Goal: Navigation & Orientation: Find specific page/section

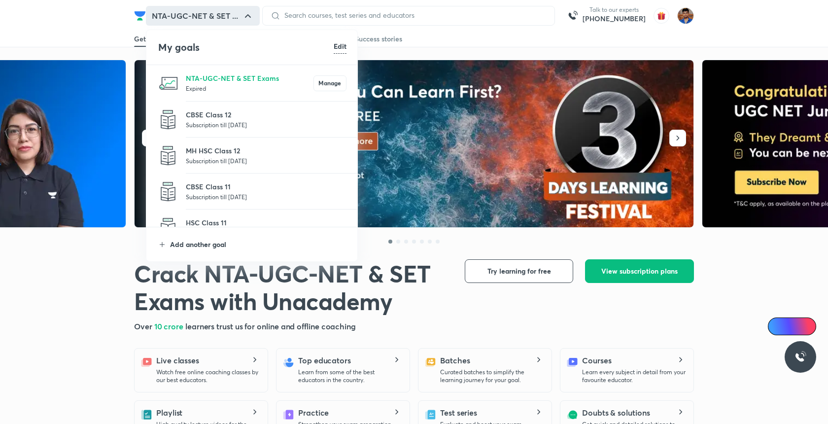
click at [187, 246] on p "Add another goal" at bounding box center [258, 244] width 177 height 10
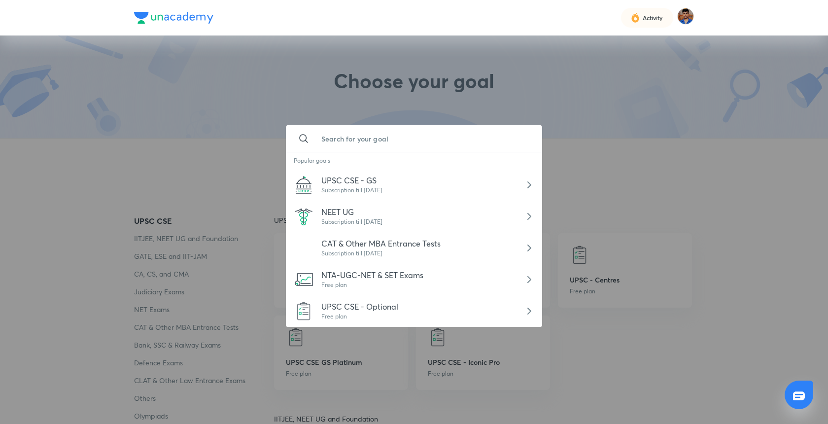
click at [355, 148] on input "text" at bounding box center [424, 138] width 221 height 27
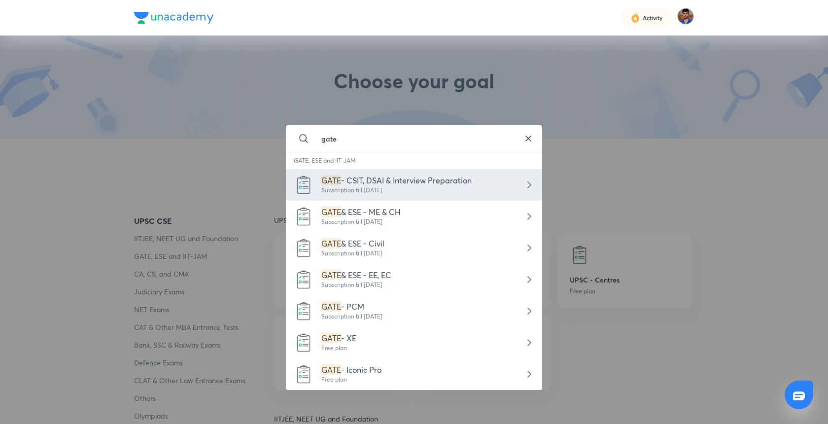
click at [357, 188] on div "Subscription till [DATE]" at bounding box center [397, 190] width 150 height 9
type input "GATE - CSIT, DSAI & Interview Preparation"
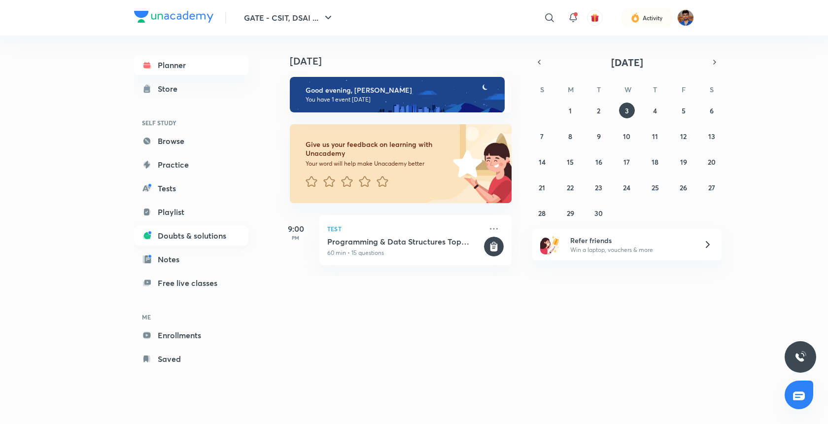
click at [184, 239] on link "Doubts & solutions" at bounding box center [191, 236] width 114 height 20
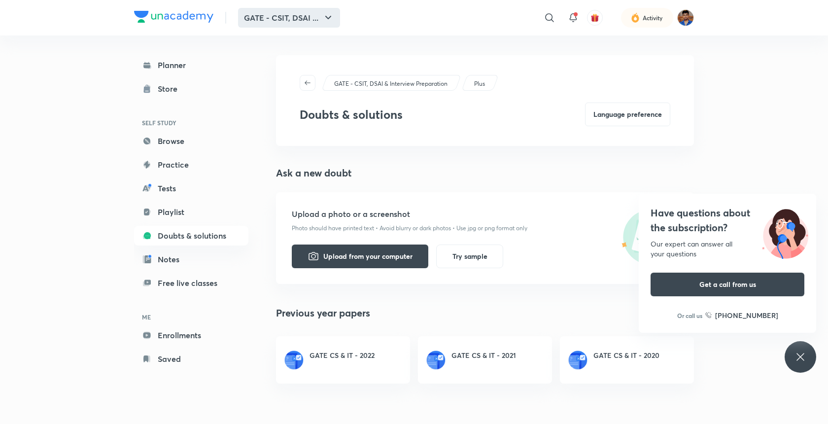
click at [283, 13] on button "GATE - CSIT, DSAI ..." at bounding box center [289, 18] width 102 height 20
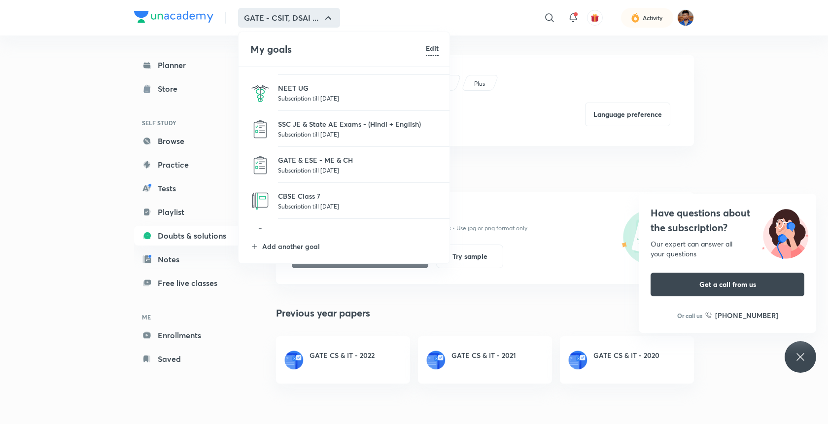
scroll to position [428, 0]
click at [316, 161] on p "GATE & ESE - ME & CH" at bounding box center [358, 157] width 161 height 10
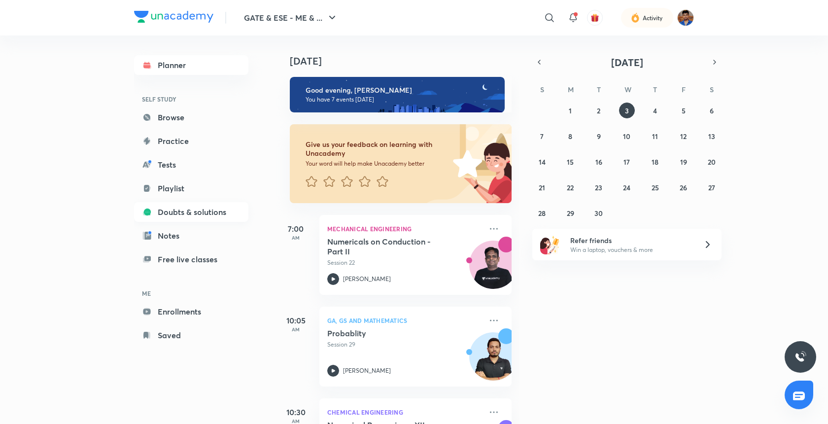
click at [181, 208] on link "Doubts & solutions" at bounding box center [191, 212] width 114 height 20
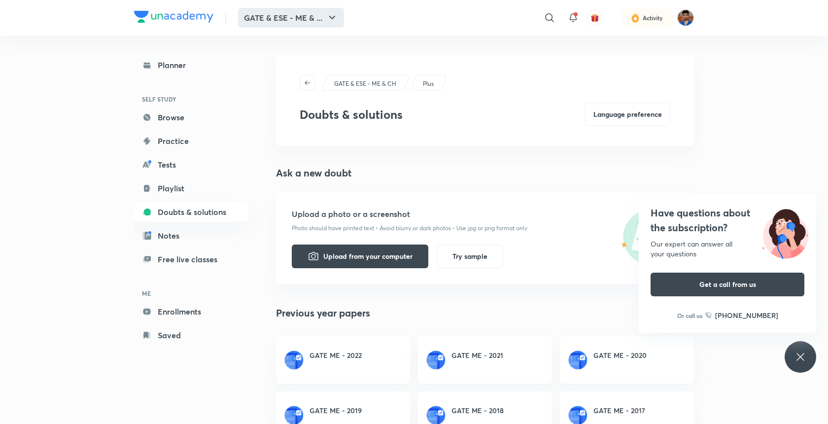
click at [330, 21] on icon "button" at bounding box center [332, 18] width 12 height 12
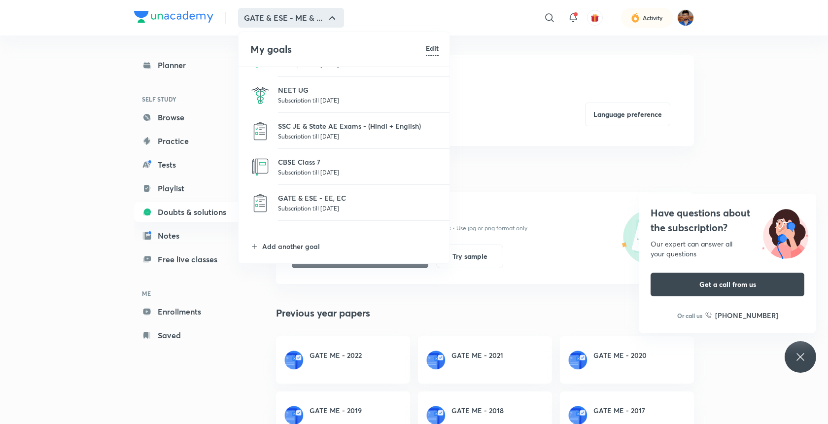
scroll to position [413, 0]
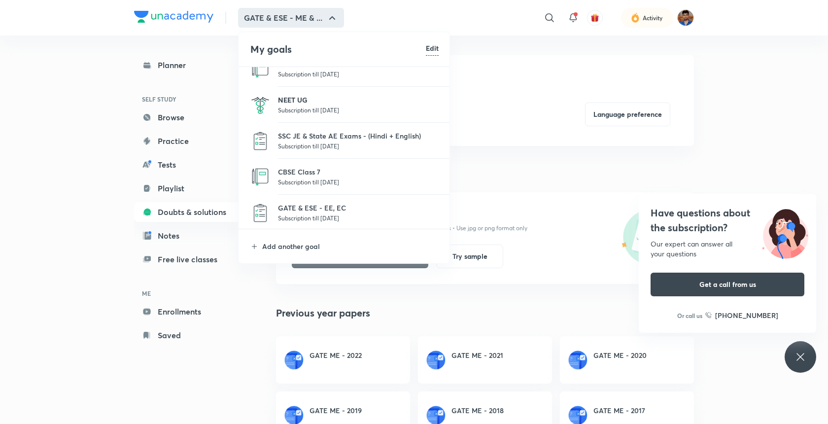
click at [290, 99] on p "NEET UG" at bounding box center [358, 100] width 161 height 10
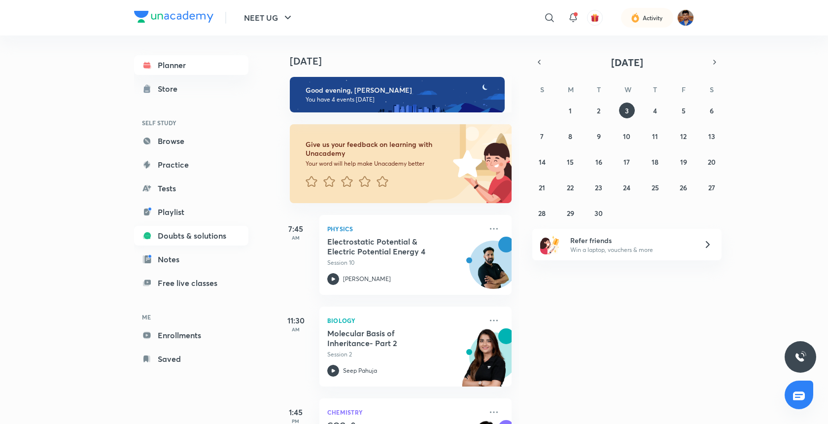
click at [181, 241] on link "Doubts & solutions" at bounding box center [191, 236] width 114 height 20
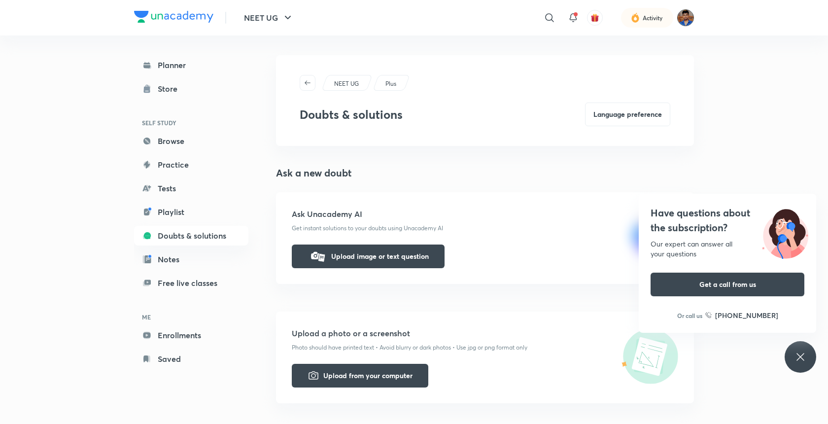
click at [688, 10] on img at bounding box center [686, 17] width 17 height 17
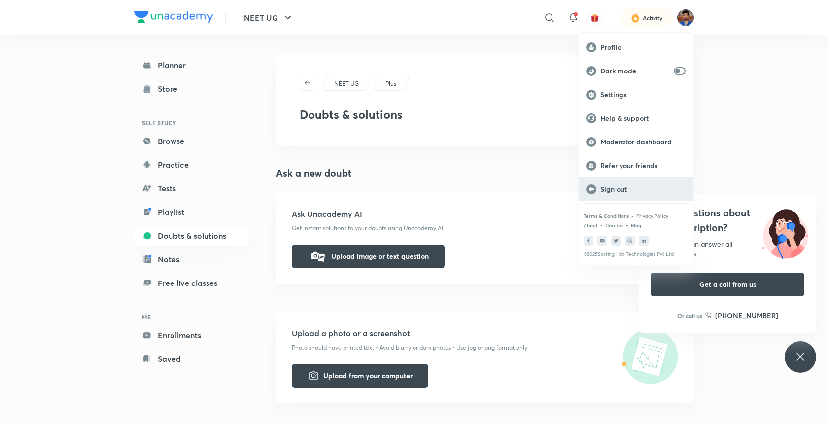
click at [618, 191] on p "Sign out" at bounding box center [643, 189] width 85 height 9
